Goal: Communication & Community: Answer question/provide support

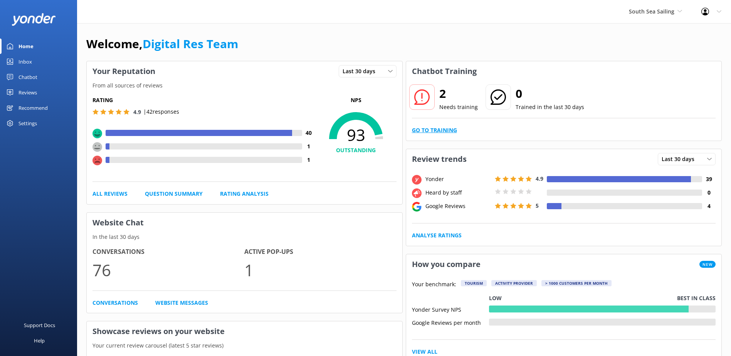
click at [432, 128] on link "Go to Training" at bounding box center [434, 130] width 45 height 8
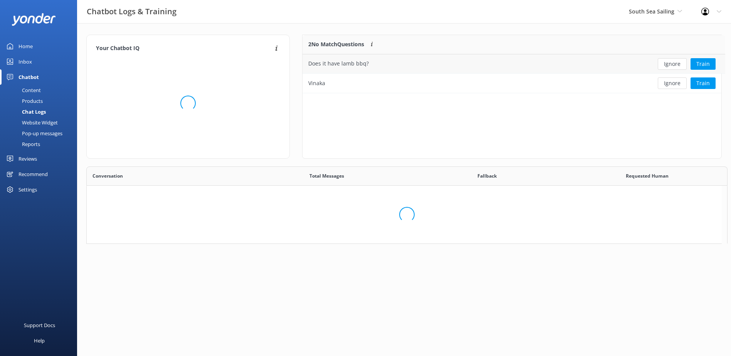
scroll to position [264, 629]
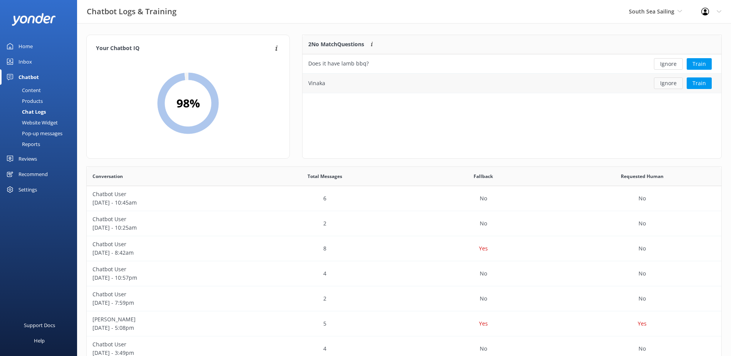
click at [667, 83] on button "Ignore" at bounding box center [668, 83] width 29 height 12
click at [667, 61] on button "Ignore" at bounding box center [668, 64] width 29 height 12
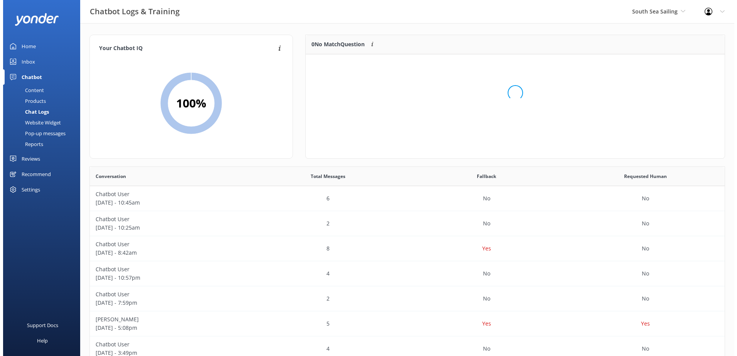
scroll to position [91, 413]
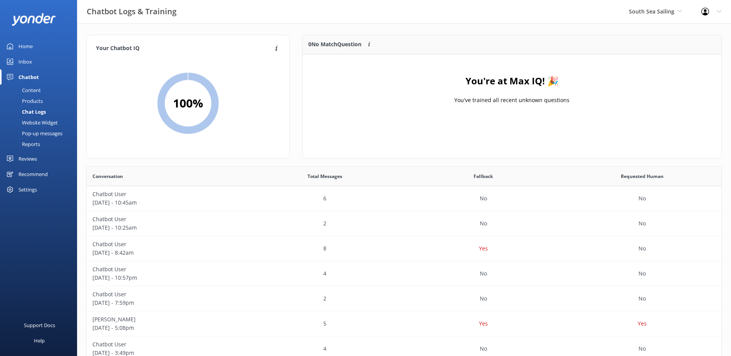
click at [38, 58] on link "Inbox" at bounding box center [38, 61] width 77 height 15
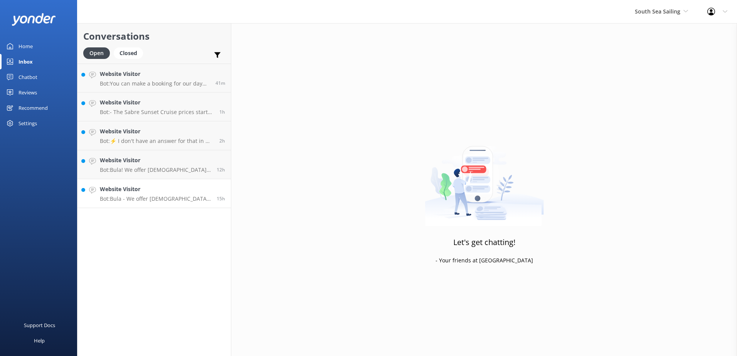
drag, startPoint x: 201, startPoint y: 186, endPoint x: 208, endPoint y: 186, distance: 6.9
click at [201, 185] on h4 "Website Visitor" at bounding box center [155, 189] width 111 height 8
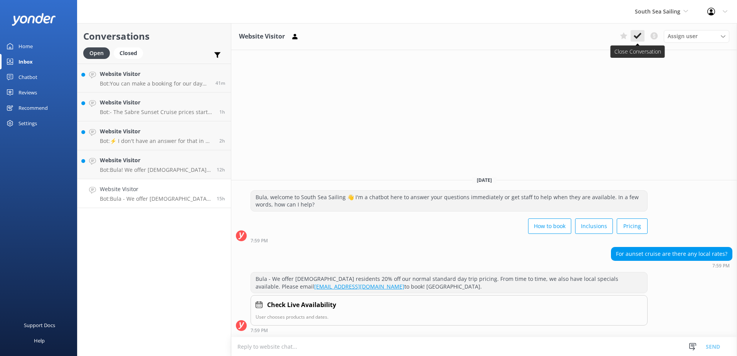
click at [637, 37] on use at bounding box center [637, 36] width 8 height 6
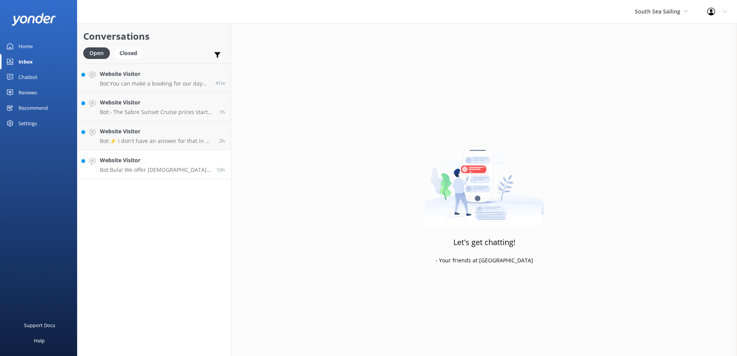
click at [187, 160] on h4 "Website Visitor" at bounding box center [155, 160] width 111 height 8
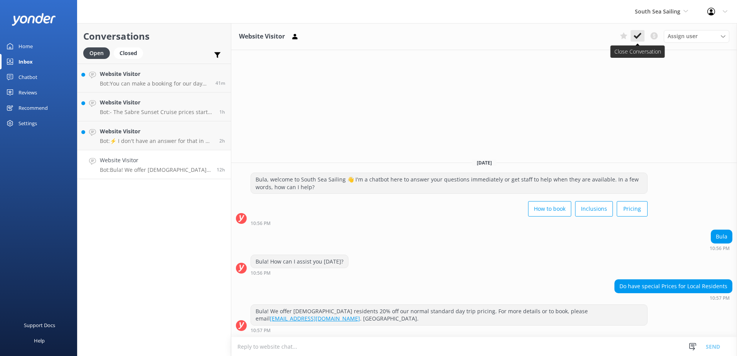
click at [635, 39] on icon at bounding box center [637, 36] width 8 height 8
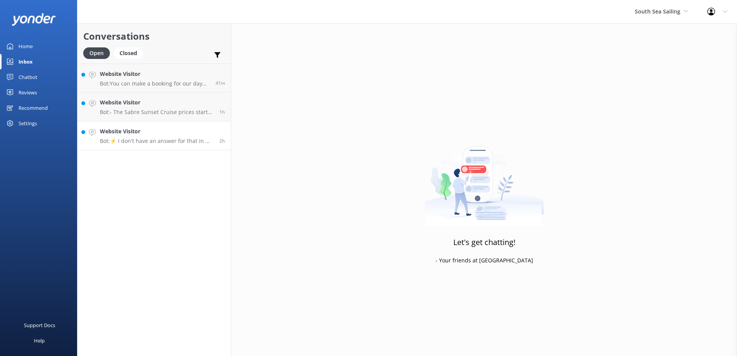
click at [193, 129] on h4 "Website Visitor" at bounding box center [157, 131] width 114 height 8
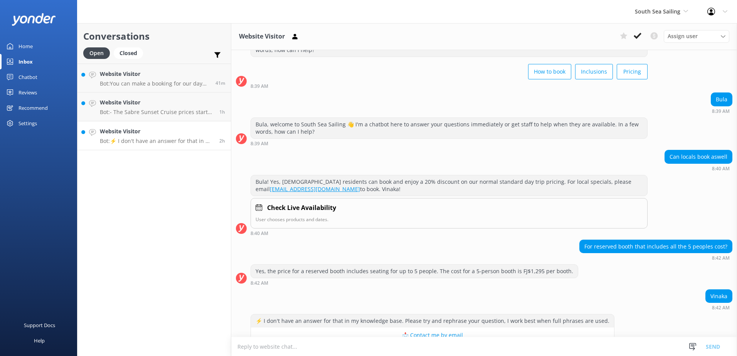
scroll to position [52, 0]
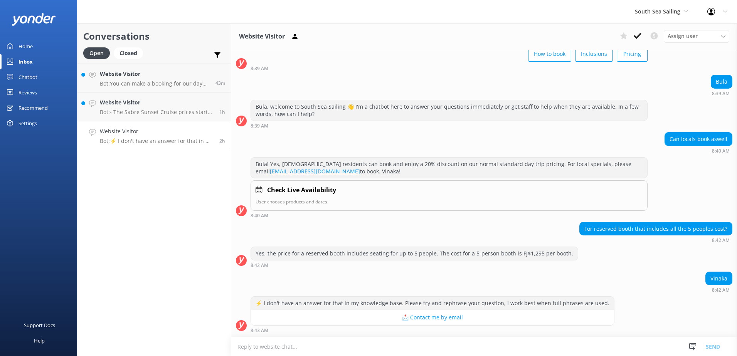
click at [274, 346] on textarea at bounding box center [483, 346] width 505 height 19
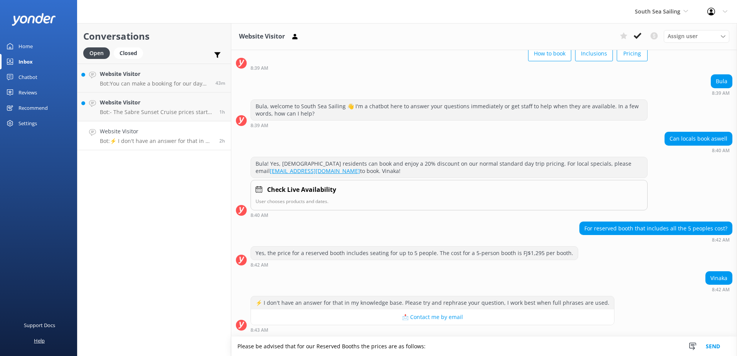
type textarea "Please be advised that for our Reserved Booths the prices are as follows:"
drag, startPoint x: 386, startPoint y: 345, endPoint x: -18, endPoint y: 367, distance: 404.0
click at [0, 356] on html "South Sea Sailing South Sea Sailing South Sea Cruises Malamala Beach Club Aweso…" at bounding box center [368, 178] width 737 height 356
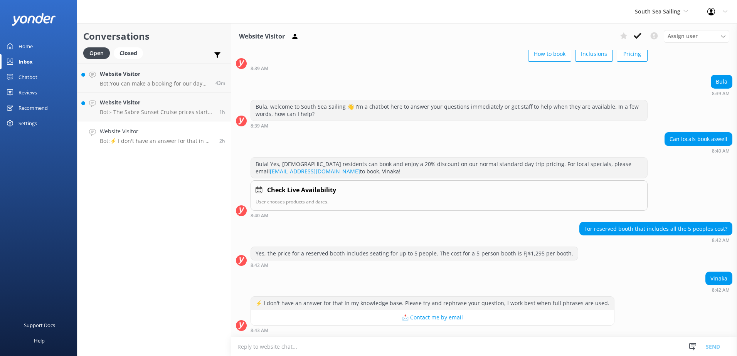
scroll to position [52, 0]
click at [282, 348] on textarea at bounding box center [483, 346] width 505 height 19
paste textarea "Please be advised that for our Reserved Booths the prices are as follows: 5 per…"
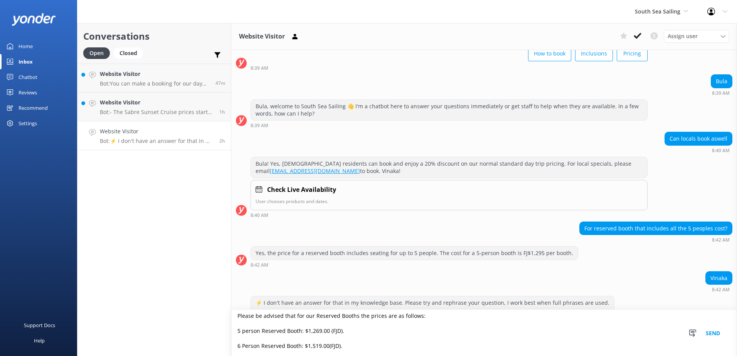
scroll to position [0, 0]
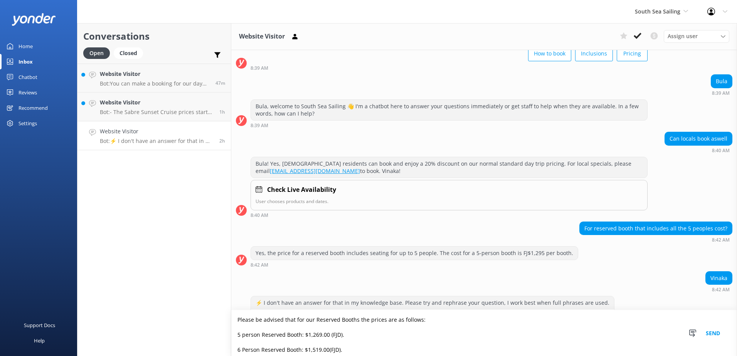
click at [358, 317] on textarea "Please be advised that for our Reserved Booths the prices are as follows: 5 per…" at bounding box center [483, 333] width 505 height 46
click at [374, 327] on textarea "Please be advised that for our Reserved Booths the prices are as follows: 5 per…" at bounding box center [483, 333] width 505 height 46
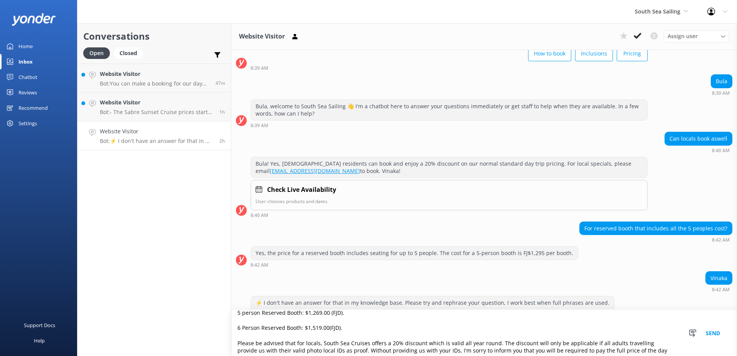
scroll to position [39, 0]
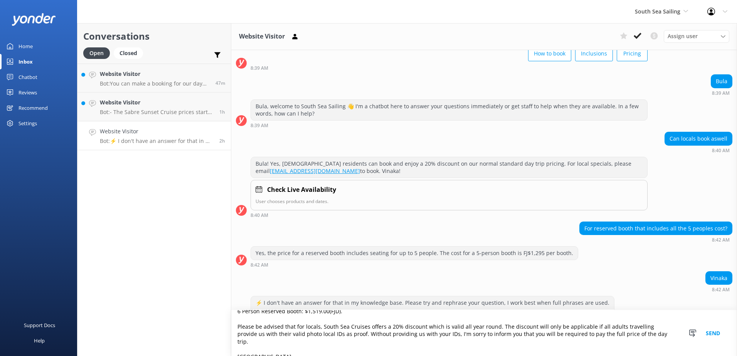
type textarea "Please be advised that for our Reserved Booths the prices are as follows: 5 per…"
click at [711, 333] on button "Send" at bounding box center [712, 333] width 29 height 46
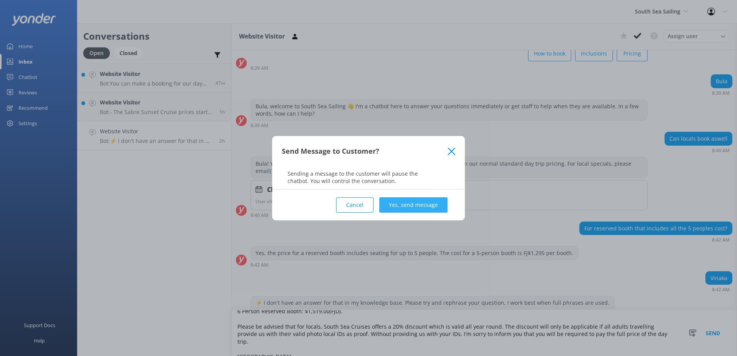
click at [418, 205] on button "Yes, send message" at bounding box center [413, 204] width 68 height 15
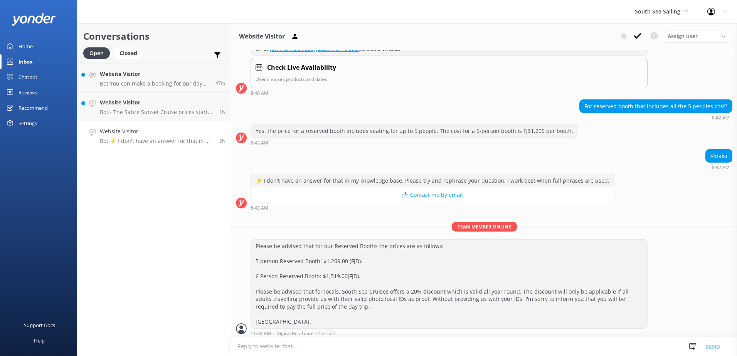
scroll to position [178, 0]
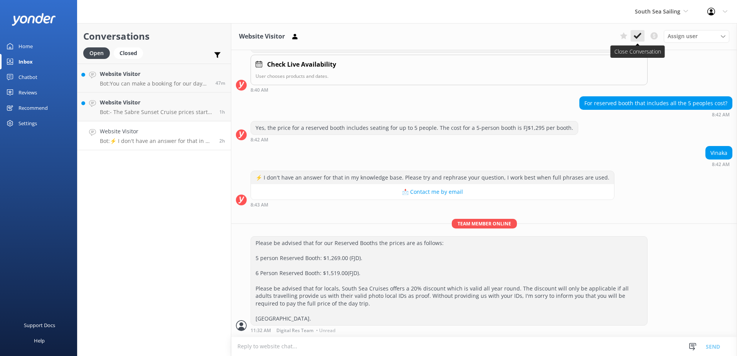
click at [636, 32] on button at bounding box center [637, 36] width 14 height 12
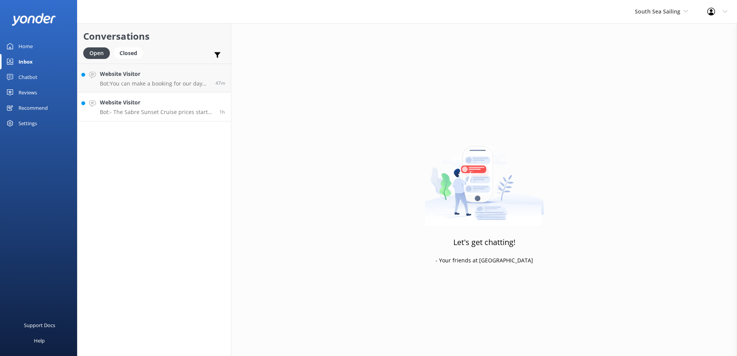
click at [170, 103] on h4 "Website Visitor" at bounding box center [157, 102] width 114 height 8
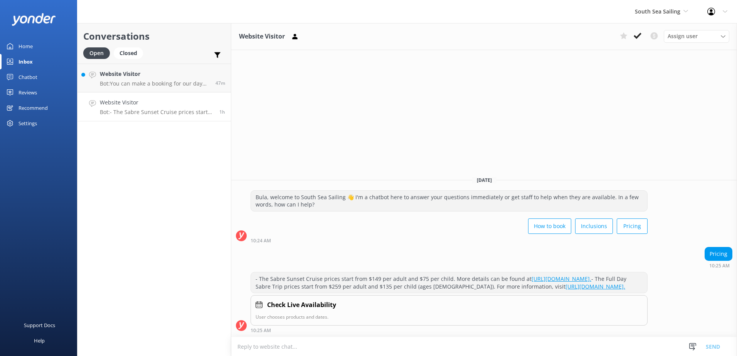
click at [294, 348] on textarea at bounding box center [483, 346] width 505 height 19
click at [218, 71] on div "47m" at bounding box center [217, 78] width 15 height 17
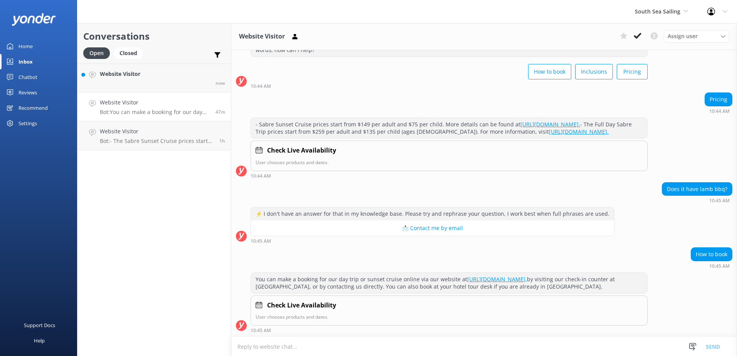
scroll to position [50, 0]
